Goal: Transaction & Acquisition: Purchase product/service

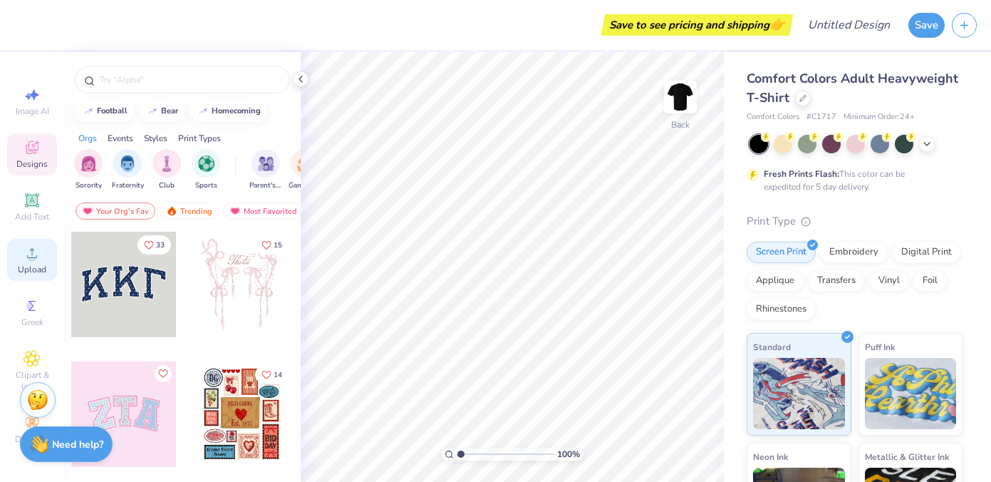
click at [36, 254] on icon at bounding box center [32, 252] width 17 height 17
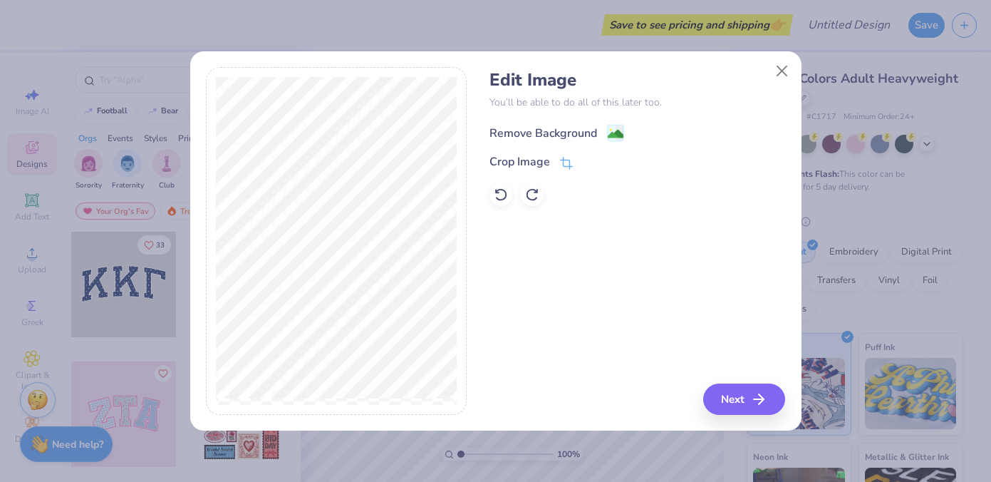
click at [590, 136] on div "Remove Background" at bounding box center [543, 133] width 108 height 17
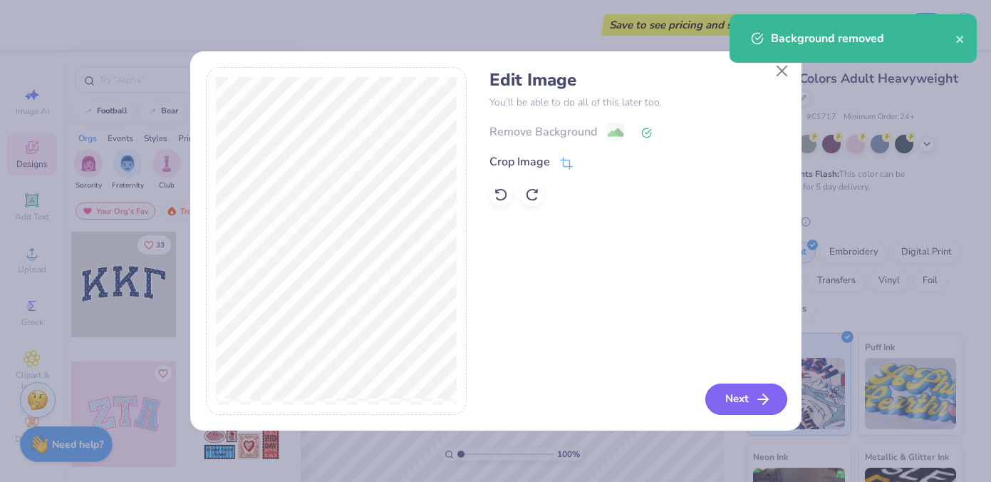
click at [733, 402] on button "Next" at bounding box center [746, 398] width 82 height 31
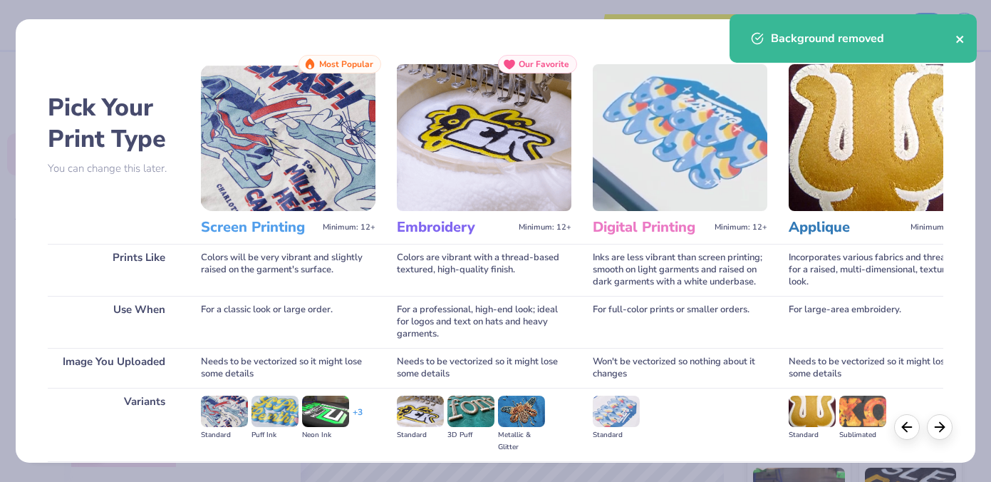
click at [961, 40] on icon "close" at bounding box center [959, 39] width 7 height 7
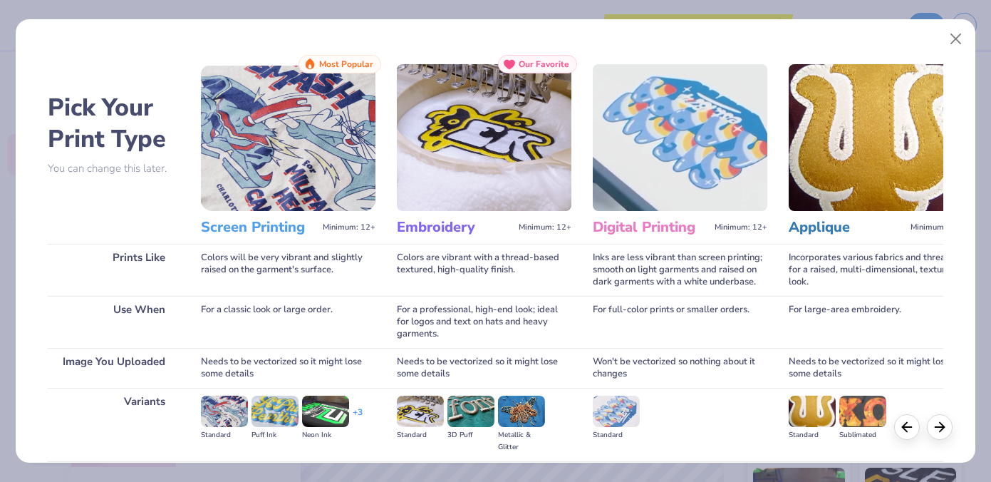
scroll to position [157, 0]
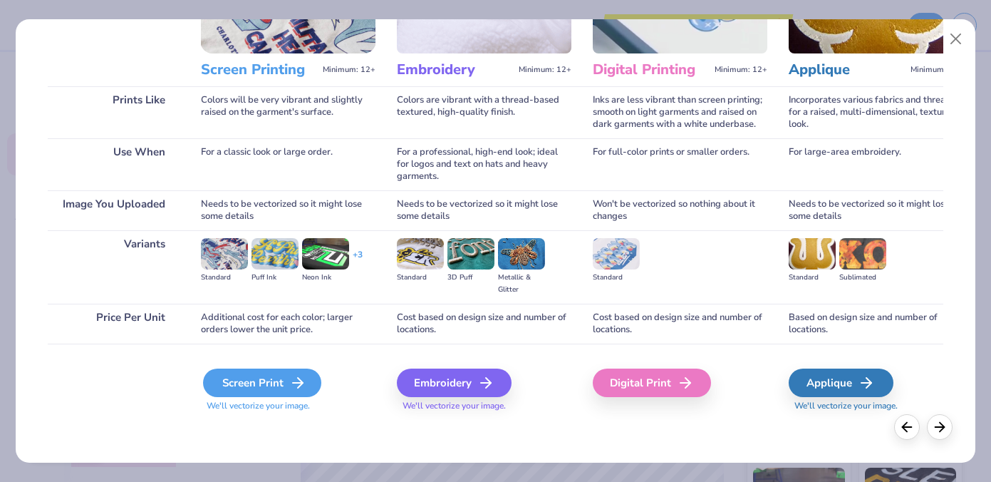
click at [253, 381] on div "Screen Print" at bounding box center [262, 382] width 118 height 28
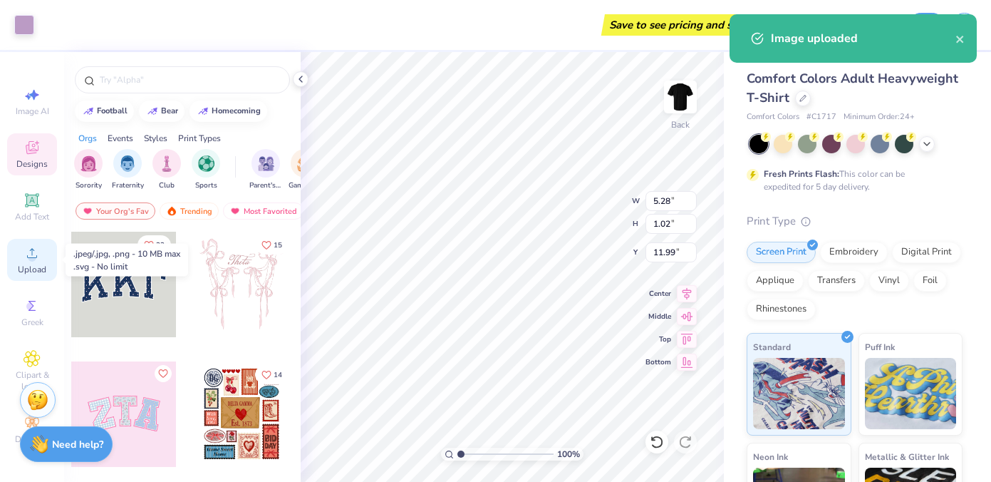
click at [28, 256] on circle at bounding box center [32, 258] width 8 height 8
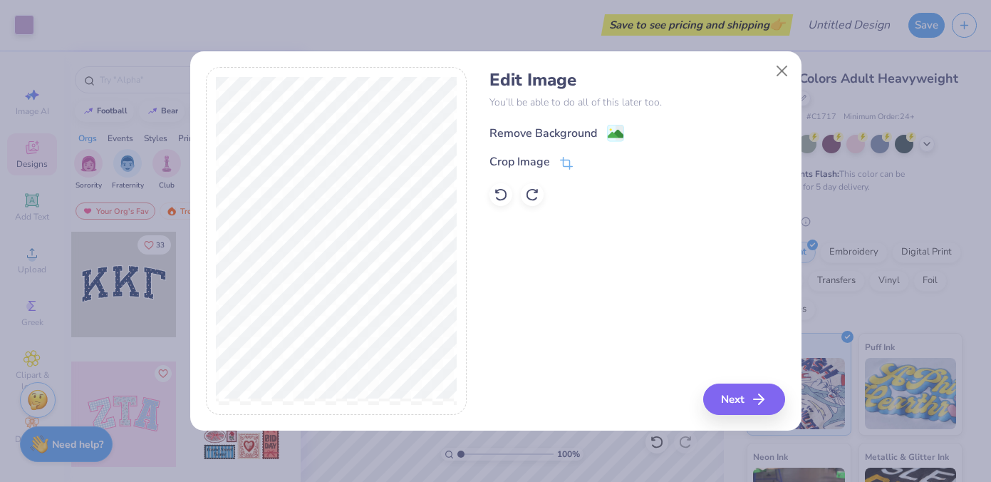
click at [558, 130] on div "Remove Background" at bounding box center [543, 133] width 108 height 17
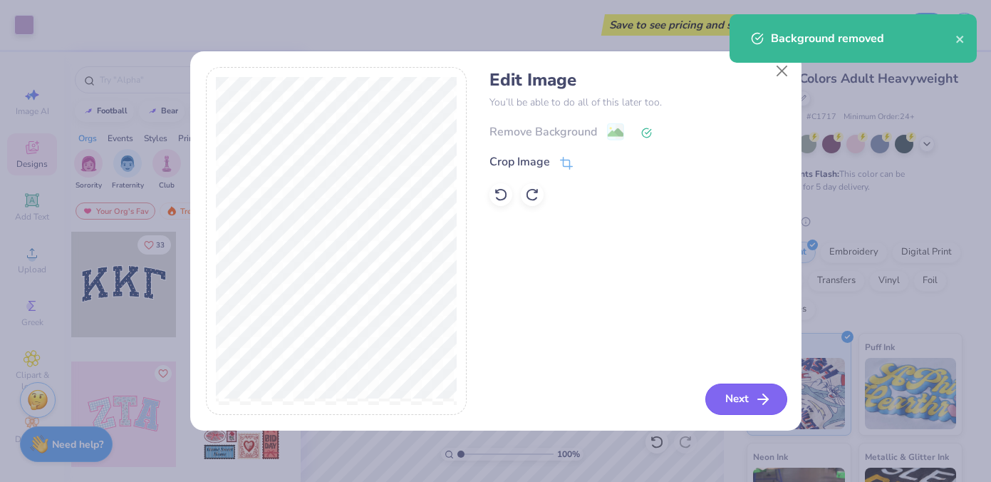
click at [735, 403] on button "Next" at bounding box center [746, 398] width 82 height 31
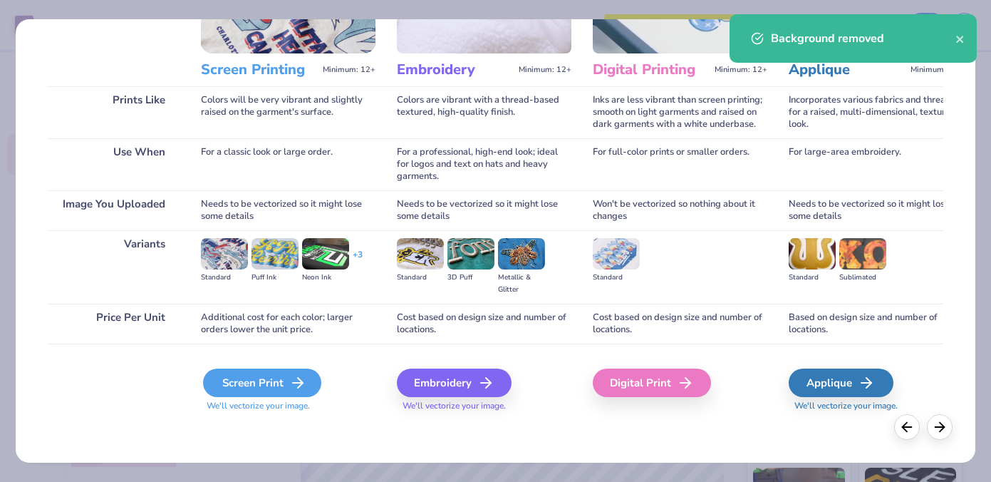
click at [247, 384] on div "Screen Print" at bounding box center [262, 382] width 118 height 28
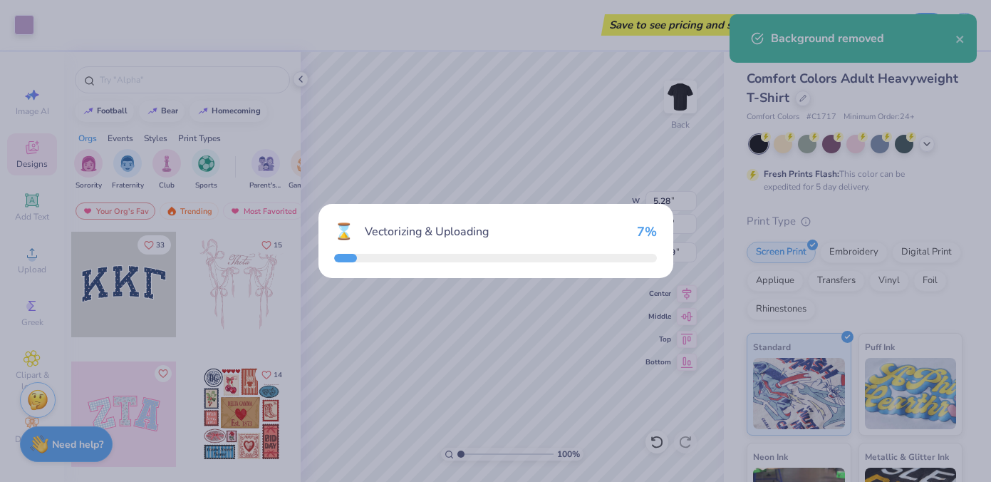
type input "11.28"
type input "4.15"
type input "10.43"
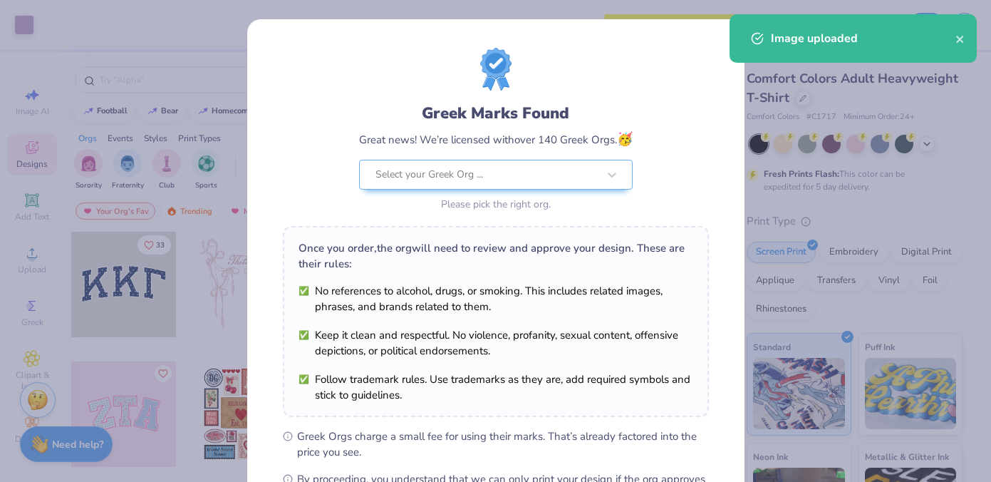
click at [517, 296] on body "Art colors Save to see pricing and shipping 👉 Design Title Save Image AI Design…" at bounding box center [495, 241] width 991 height 482
type input "6.79"
type input "2.50"
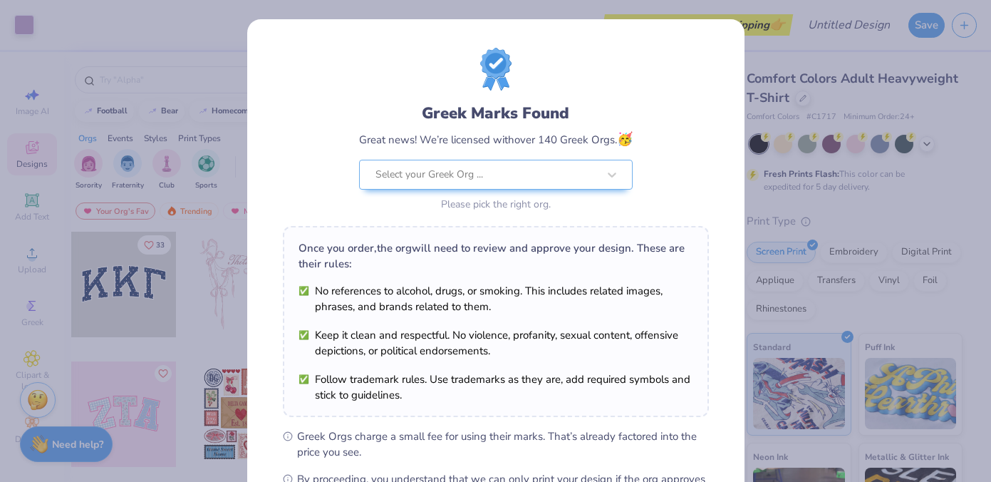
click at [960, 37] on div "Image uploaded" at bounding box center [853, 43] width 253 height 65
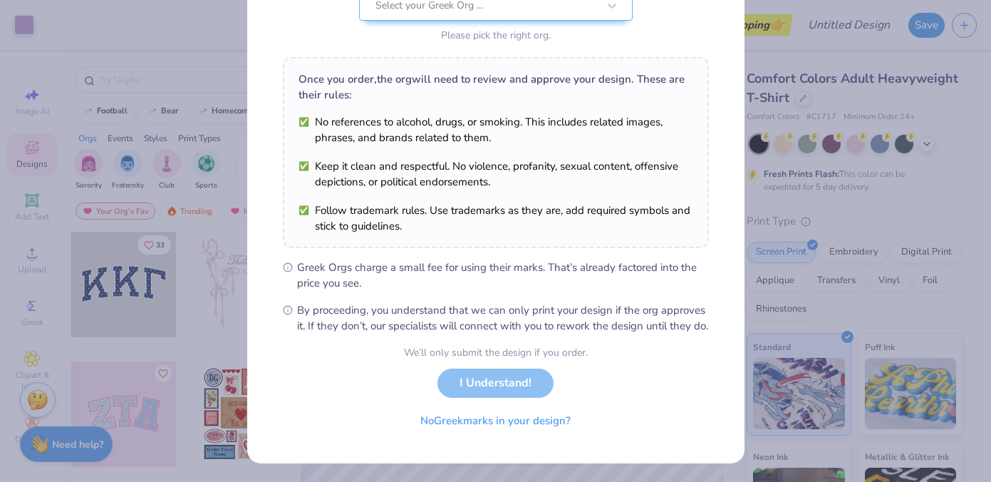
scroll to position [185, 0]
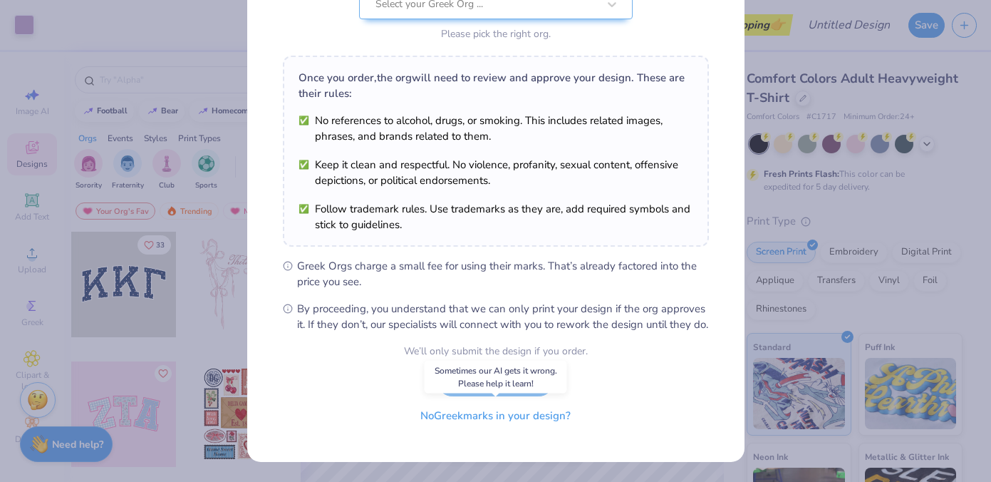
click at [501, 418] on button "No Greek marks in your design?" at bounding box center [495, 415] width 175 height 29
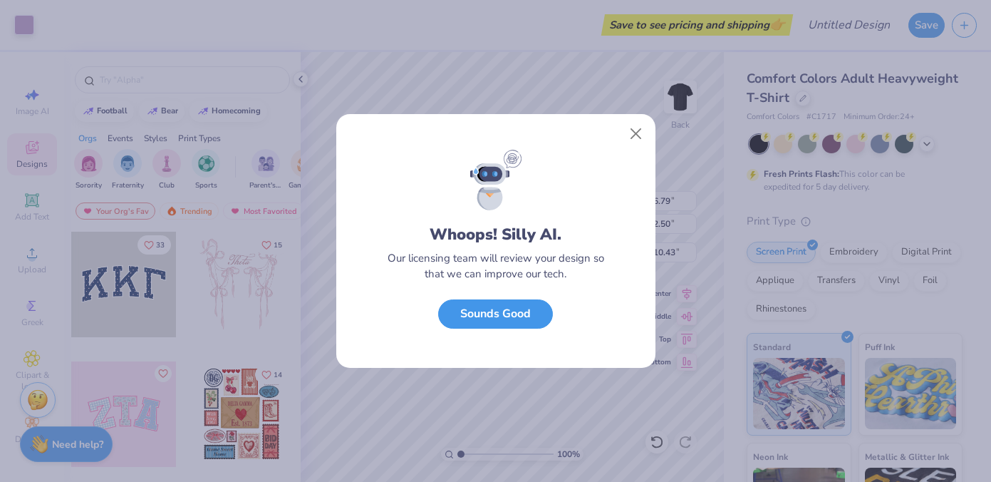
click at [517, 326] on button "Sounds Good" at bounding box center [495, 313] width 115 height 29
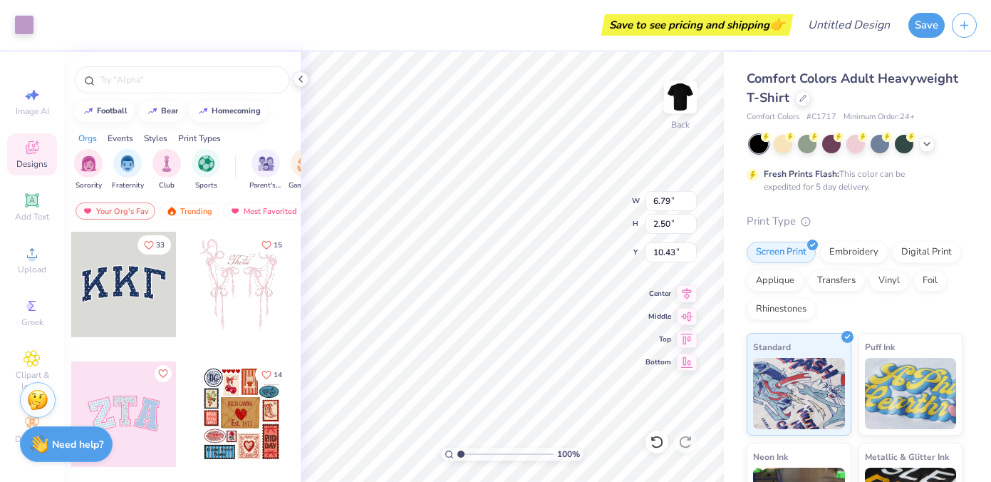
type input "10.07"
type input "3.70"
type input "7.87"
type input "12.50"
type input "6.20"
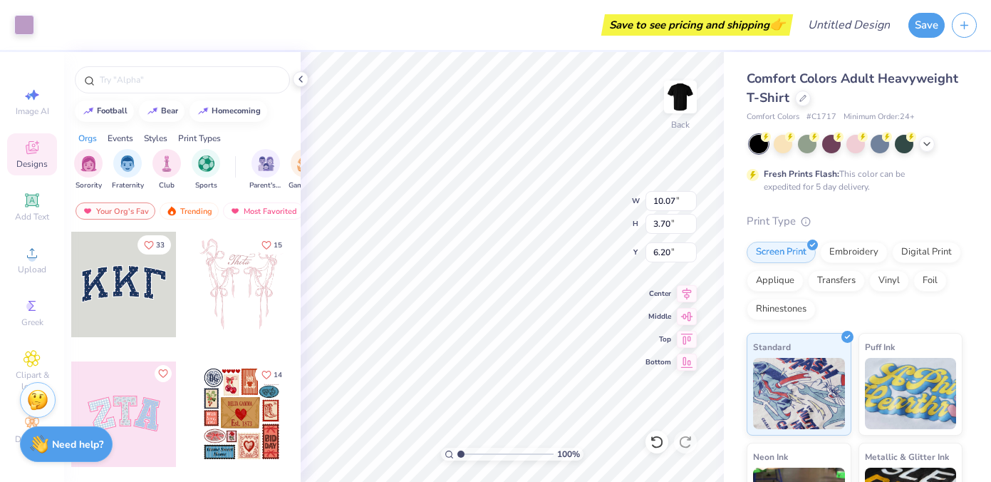
type input "5.28"
type input "1.02"
type input "10.79"
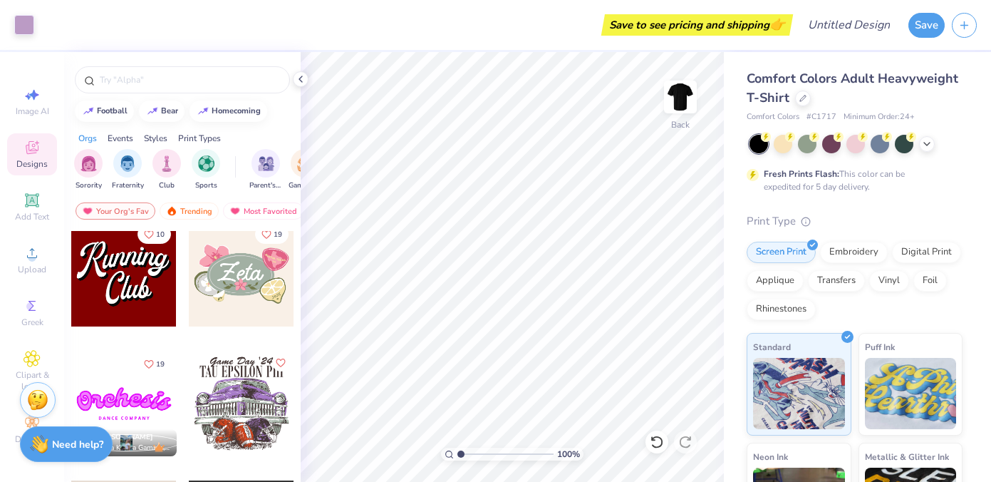
scroll to position [923, 0]
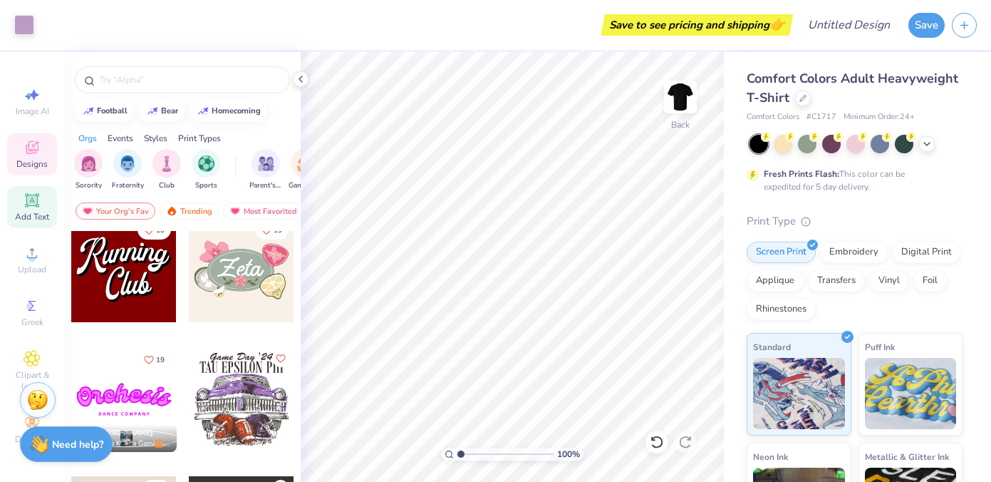
click at [31, 204] on icon at bounding box center [31, 200] width 11 height 11
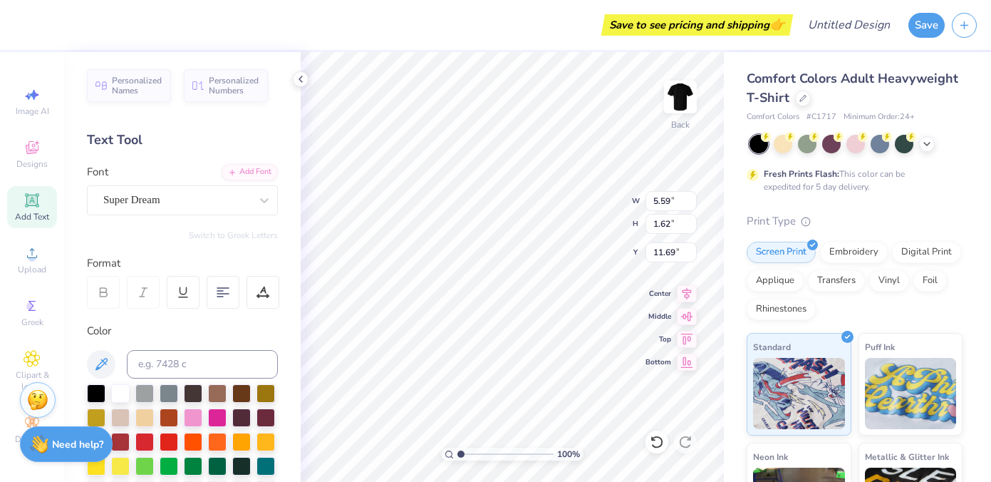
type input "16.49"
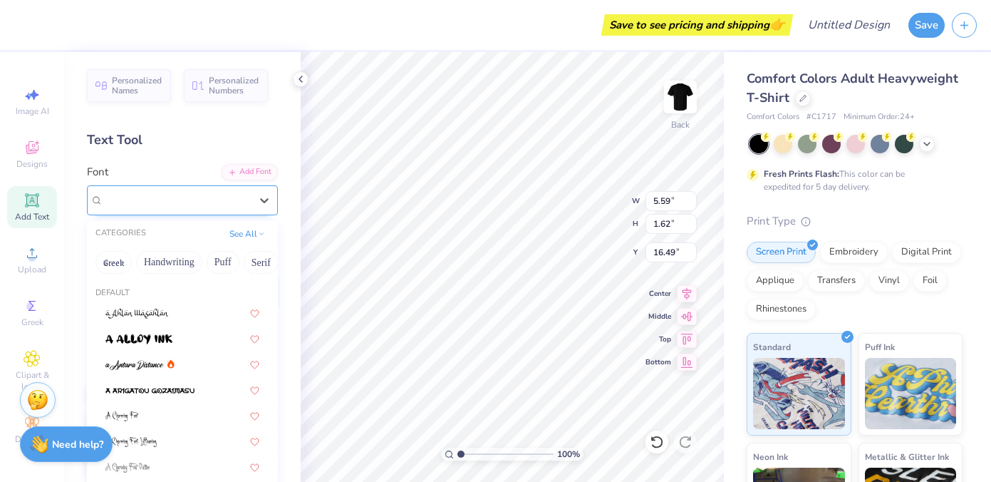
click at [198, 195] on div "Super Dream" at bounding box center [177, 200] width 150 height 22
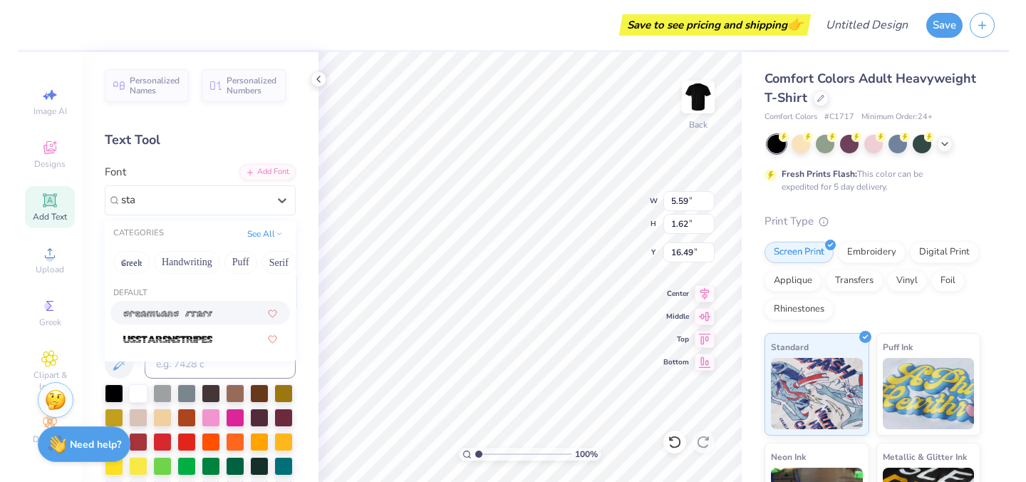
scroll to position [0, 0]
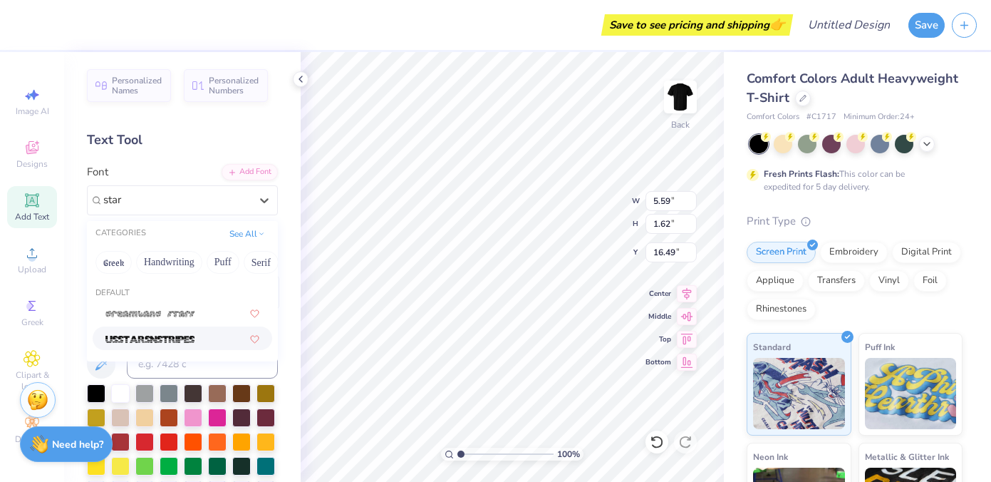
type input "star"
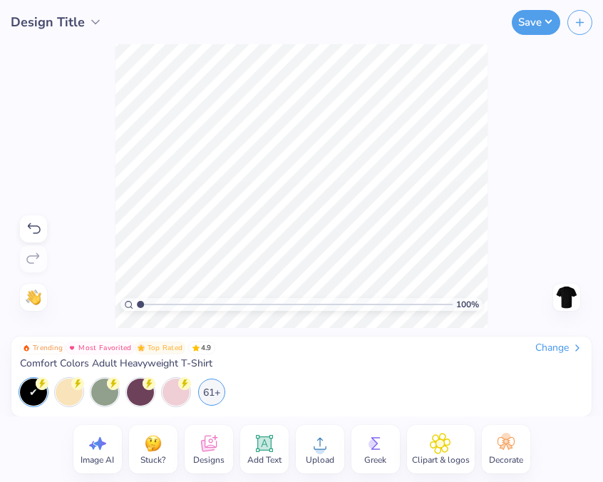
click at [598, 171] on div "100 % Need help? Chat with us. Back" at bounding box center [301, 186] width 603 height 284
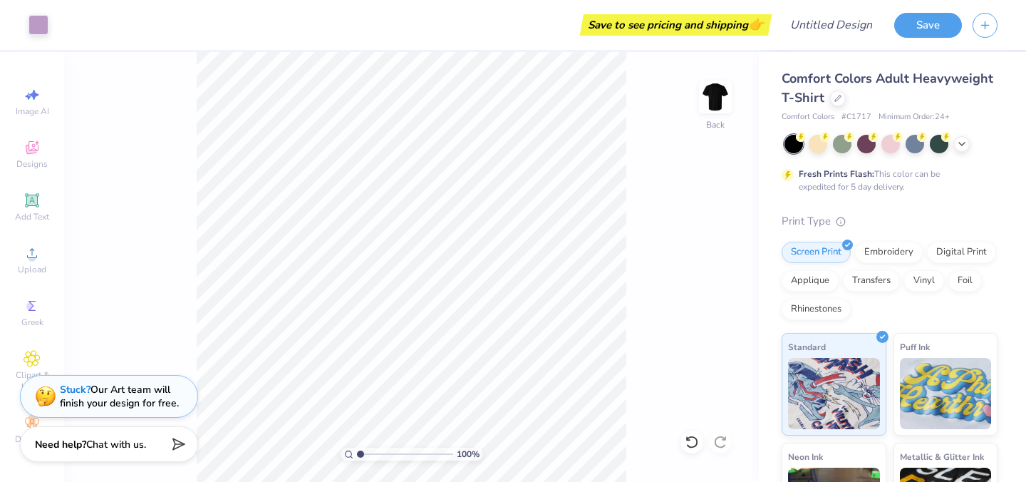
click at [990, 162] on div "Comfort Colors Adult Heavyweight T-Shirt Comfort Colors # C1717 Minimum Order: …" at bounding box center [892, 353] width 267 height 603
click at [710, 101] on img at bounding box center [715, 96] width 57 height 57
click at [725, 98] on img at bounding box center [715, 96] width 57 height 57
click at [731, 343] on div "100 % Back" at bounding box center [411, 267] width 695 height 430
click at [852, 24] on input "Design Title" at bounding box center [849, 25] width 70 height 28
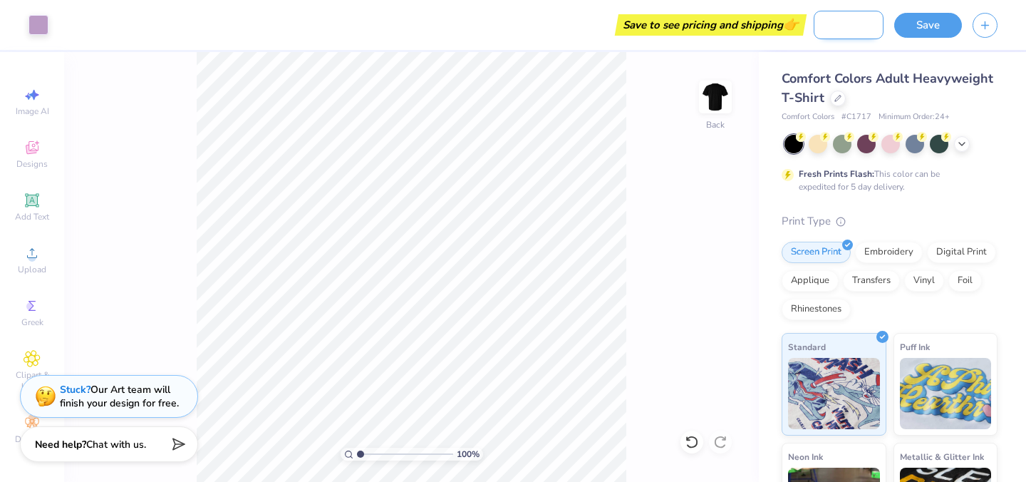
scroll to position [0, 54]
type input "Rachel Bat Mitzvah"
click at [927, 20] on button "Save" at bounding box center [928, 23] width 68 height 25
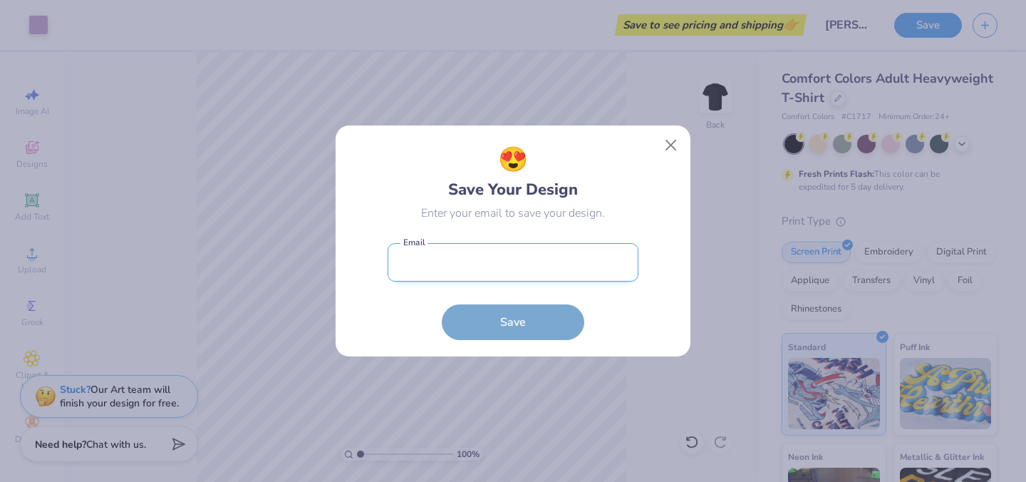
click at [521, 261] on input "email" at bounding box center [513, 262] width 251 height 39
type input "shaynaefinkel@gmail.com"
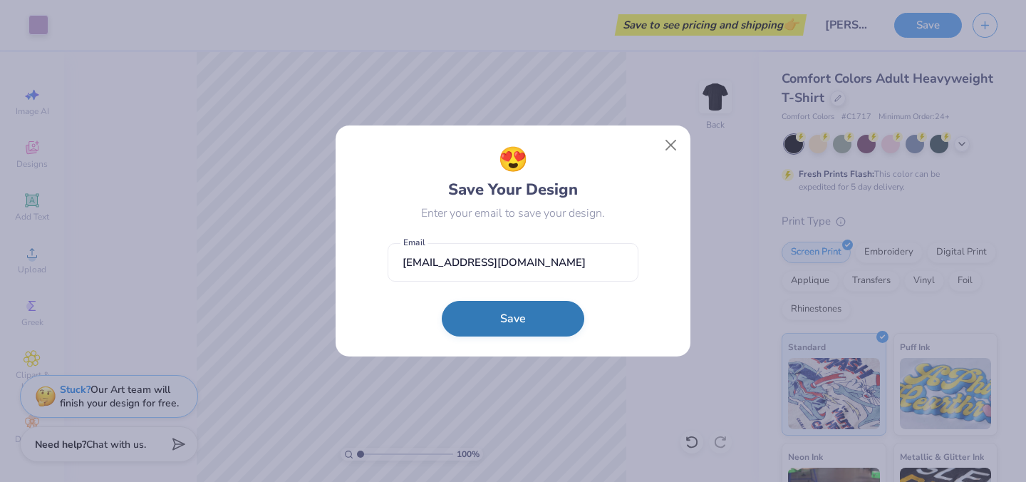
click at [507, 321] on button "Save" at bounding box center [513, 319] width 142 height 36
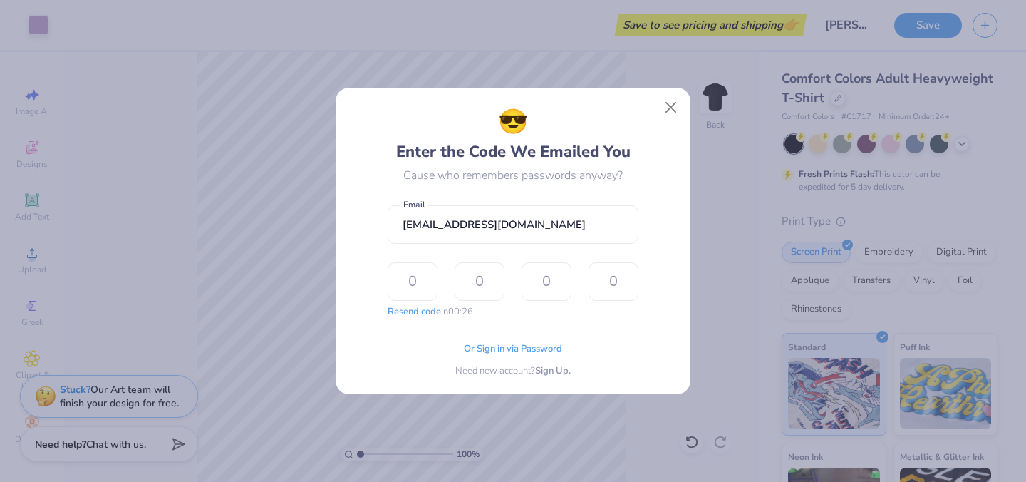
click at [531, 341] on div "Or Sign in via Password Need new account? Sign Up." at bounding box center [513, 355] width 251 height 45
click at [529, 352] on span "Or Sign in via Password" at bounding box center [513, 347] width 98 height 14
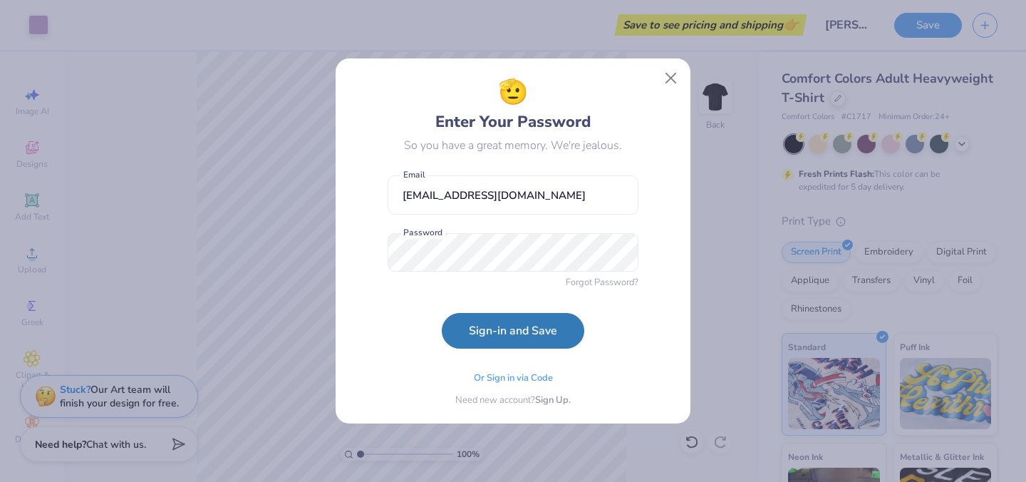
click at [489, 328] on button "Sign-in and Save" at bounding box center [513, 331] width 142 height 36
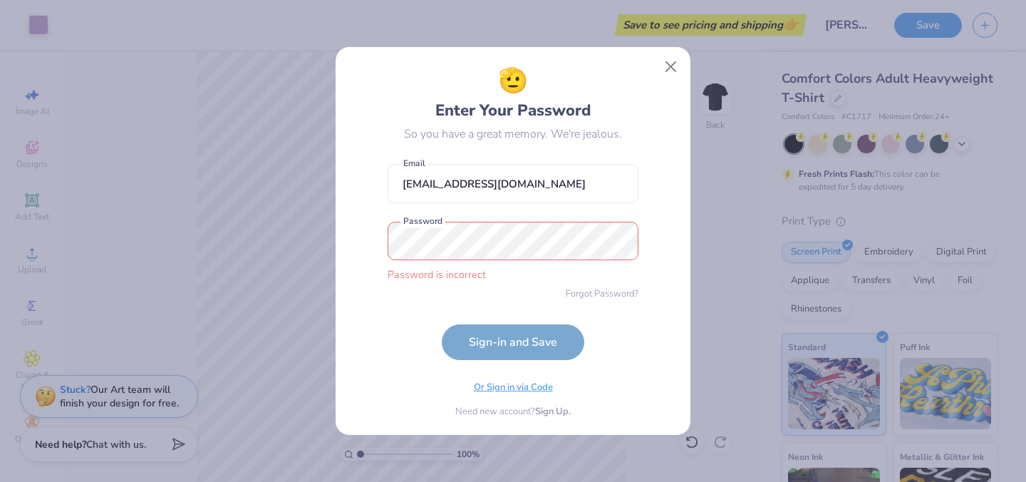
click at [522, 391] on span "Or Sign in via Code" at bounding box center [513, 387] width 79 height 14
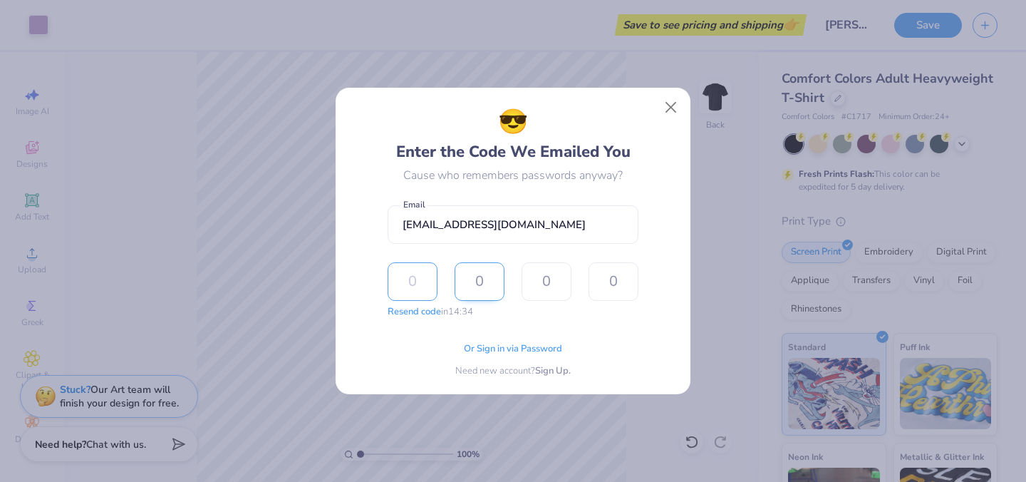
type input "7"
type input "8"
type input "0"
type input "6"
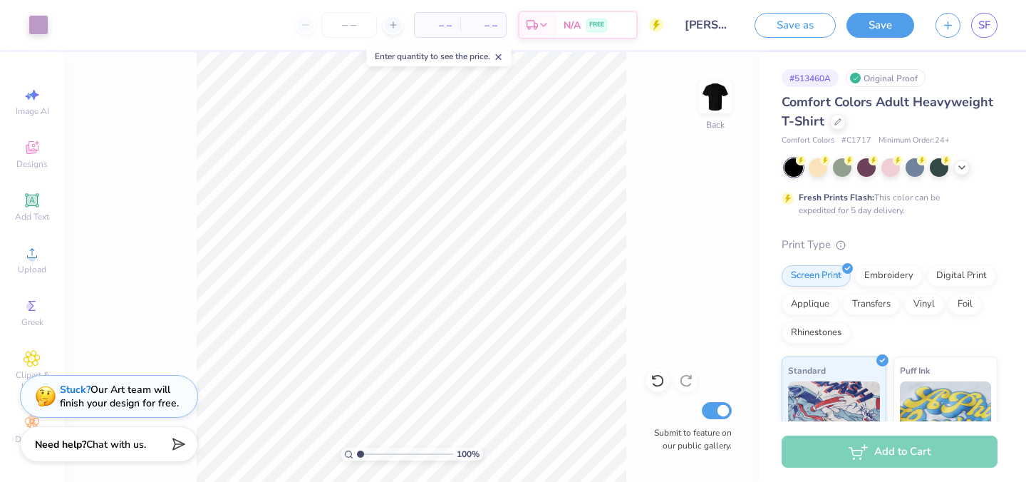
click at [680, 299] on div "100 % Back Submit to feature on our public gallery." at bounding box center [411, 267] width 695 height 430
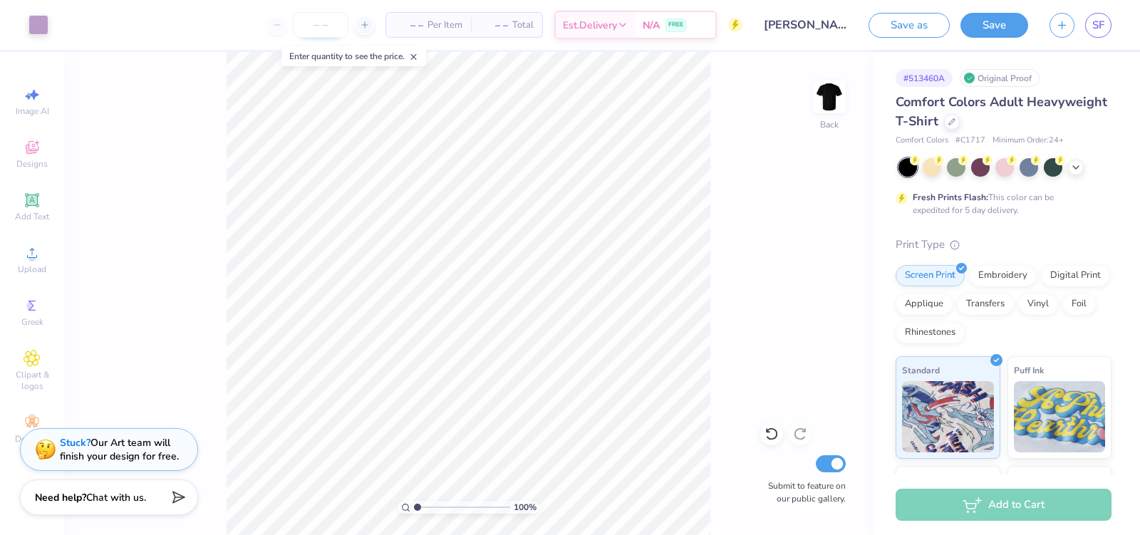
click at [336, 25] on input "number" at bounding box center [321, 25] width 56 height 26
type input "20"
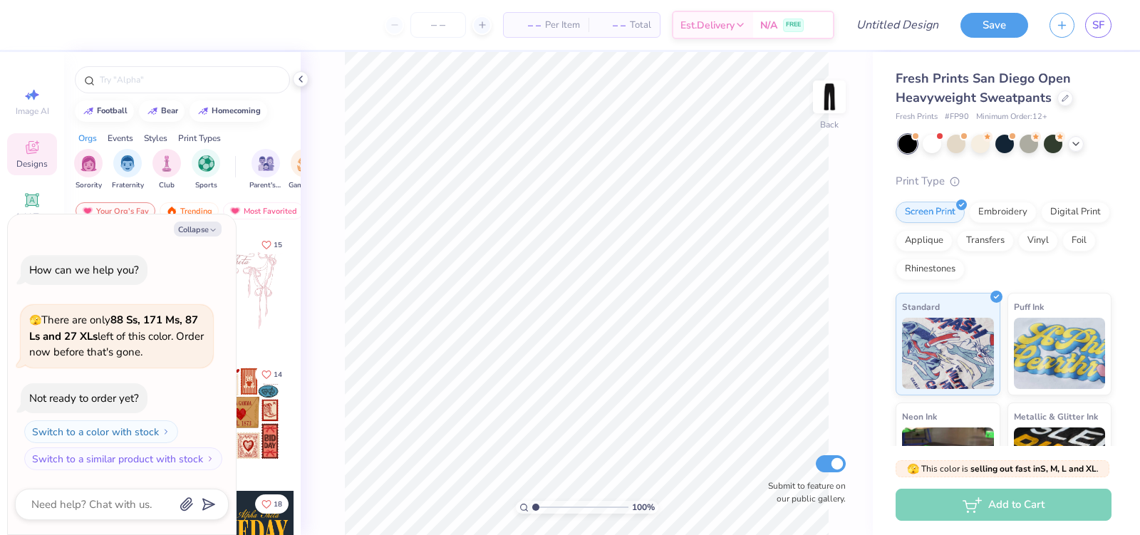
click at [268, 219] on div "Your Org's Fav Trending Most Favorited Newest" at bounding box center [182, 214] width 237 height 33
click at [196, 224] on button "Collapse" at bounding box center [198, 229] width 48 height 15
type textarea "x"
